Goal: Check status: Check status

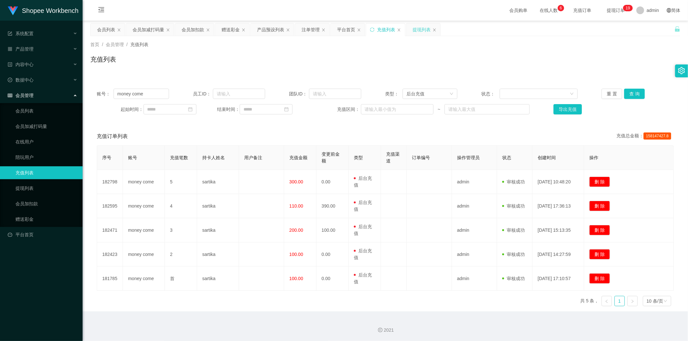
click at [419, 29] on div "提现列表" at bounding box center [422, 30] width 18 height 12
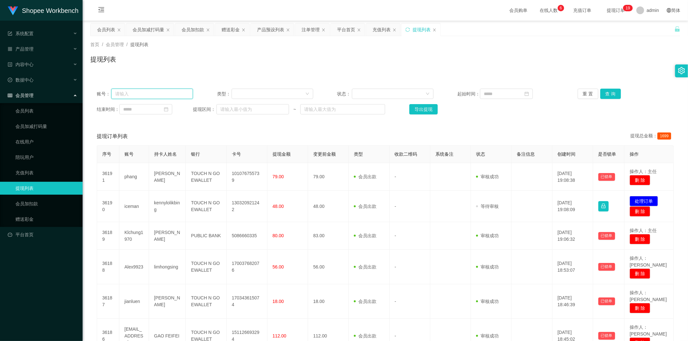
click at [157, 91] on input "text" at bounding box center [152, 94] width 82 height 10
paste input "[PERSON_NAME]"
type input "[PERSON_NAME]"
click at [611, 94] on button "查 询" at bounding box center [610, 94] width 21 height 10
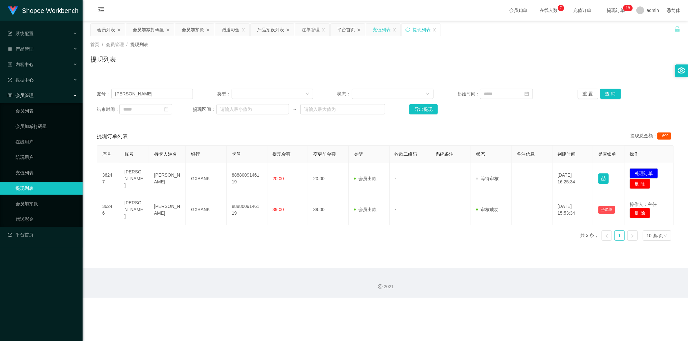
click at [377, 29] on div "充值列表" at bounding box center [382, 30] width 18 height 12
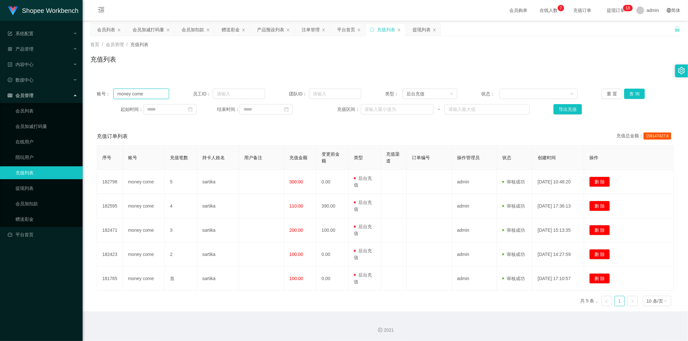
click at [148, 92] on input "money come" at bounding box center [141, 94] width 55 height 10
paste input "Alex9923"
click at [624, 97] on button "查 询" at bounding box center [634, 94] width 21 height 10
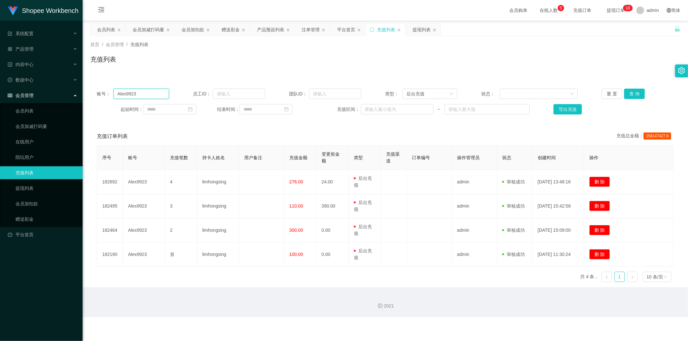
click at [141, 90] on input "Alex9923" at bounding box center [141, 94] width 55 height 10
paste input "01110933351"
type input "01110933351"
click at [627, 96] on button "查 询" at bounding box center [634, 94] width 21 height 10
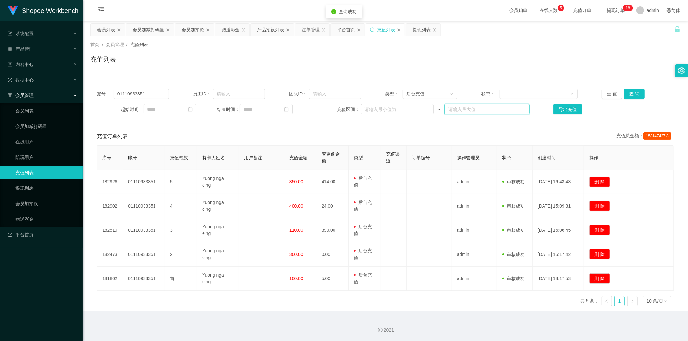
click at [475, 111] on input "text" at bounding box center [487, 109] width 85 height 10
